Goal: Transaction & Acquisition: Register for event/course

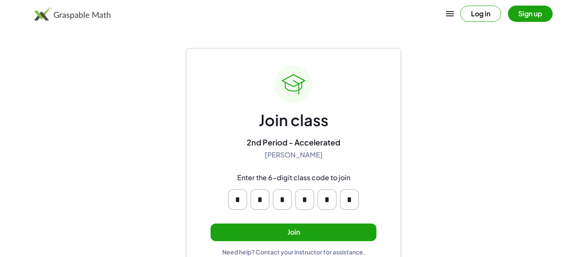
scroll to position [16, 0]
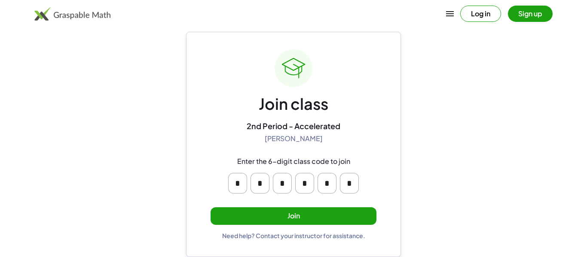
click at [327, 215] on button "Join" at bounding box center [294, 217] width 166 height 18
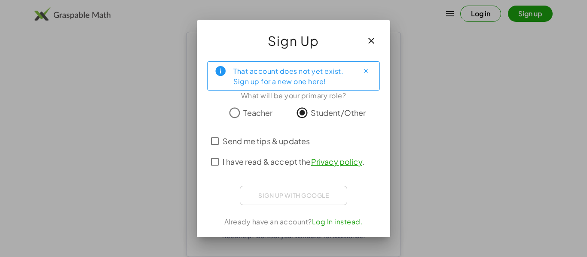
click at [229, 165] on span "I have read & accept the Privacy policy ." at bounding box center [294, 162] width 142 height 12
click at [291, 76] on div "That account does not yet exist. Sign up for a new one here!" at bounding box center [292, 75] width 119 height 21
click at [265, 84] on div "That account does not yet exist. Sign up for a new one here!" at bounding box center [292, 75] width 119 height 21
click at [224, 70] on icon at bounding box center [220, 71] width 12 height 12
click at [368, 42] on icon "button" at bounding box center [371, 41] width 10 height 10
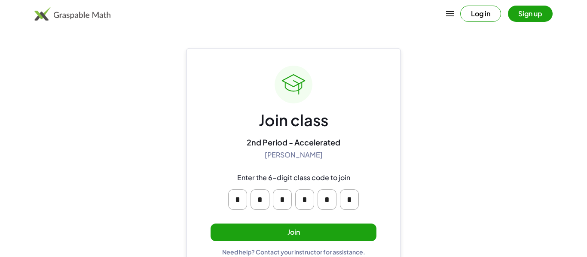
scroll to position [16, 0]
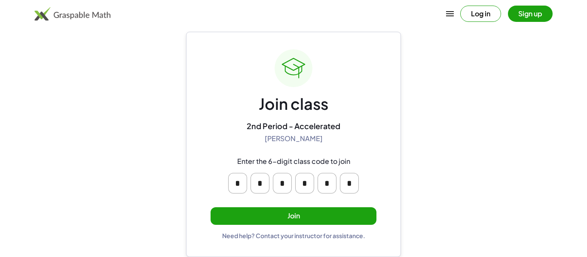
click at [304, 214] on button "Join" at bounding box center [294, 217] width 166 height 18
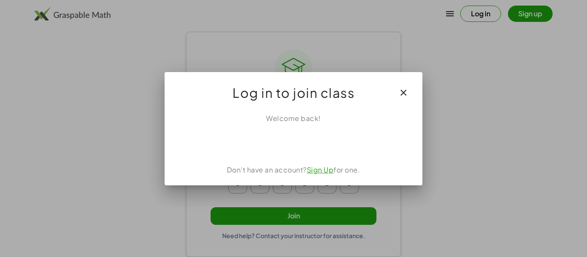
click at [407, 92] on icon "button" at bounding box center [403, 93] width 10 height 10
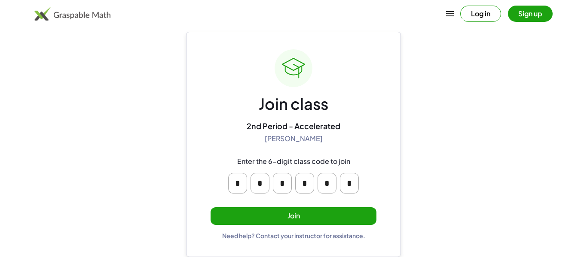
click at [295, 222] on button "Join" at bounding box center [294, 217] width 166 height 18
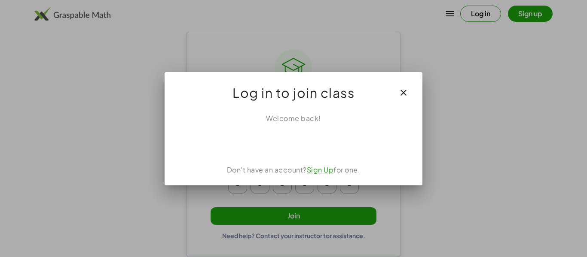
click at [320, 173] on link "Sign Up" at bounding box center [320, 169] width 27 height 9
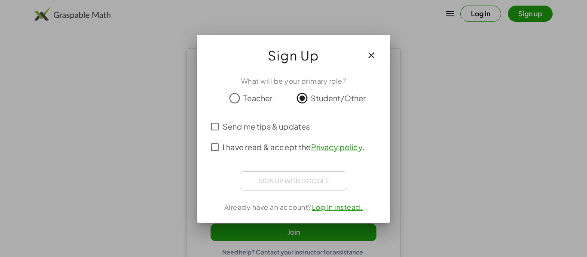
click at [280, 125] on span "Send me tips & updates" at bounding box center [266, 127] width 87 height 12
click at [270, 147] on span "I have read & accept the Privacy policy ." at bounding box center [294, 147] width 142 height 12
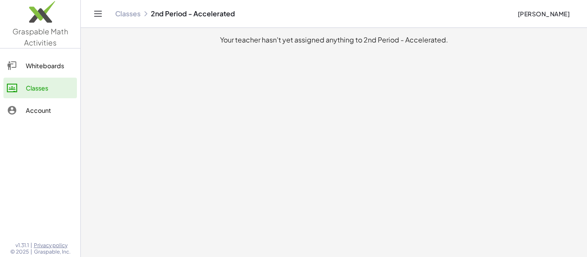
click at [266, 47] on main "Your teacher hasn't yet assigned anything to 2nd Period - Accelerated." at bounding box center [334, 128] width 506 height 257
